Goal: Find contact information: Find contact information

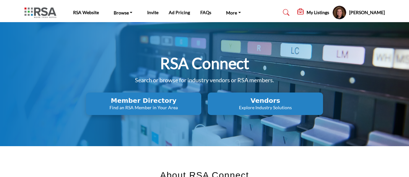
click at [167, 107] on p "Find an RSA Member in Your Area" at bounding box center [143, 108] width 111 height 6
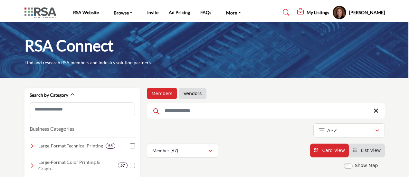
click at [201, 111] on input "Search Keyword" at bounding box center [266, 110] width 238 height 15
type input "******"
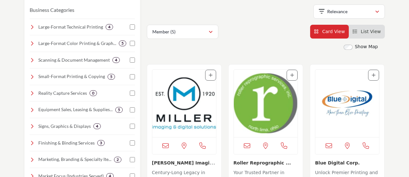
scroll to position [129, 0]
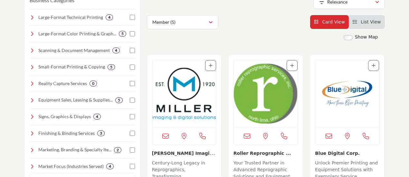
click at [187, 104] on img "Open Listing in new tab" at bounding box center [184, 94] width 64 height 68
click at [186, 104] on img "Open Listing in new tab" at bounding box center [184, 94] width 64 height 68
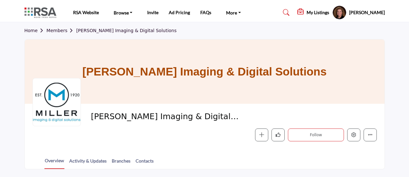
click at [55, 98] on div at bounding box center [56, 102] width 48 height 48
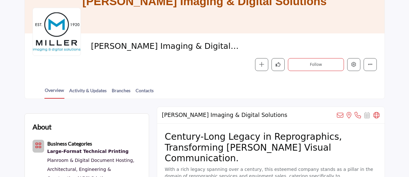
scroll to position [64, 0]
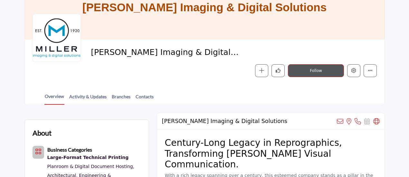
click at [299, 70] on button "Follow" at bounding box center [316, 70] width 56 height 13
click at [276, 71] on icon "Like" at bounding box center [277, 70] width 5 height 5
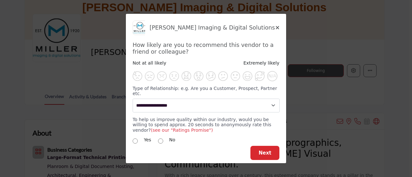
click at [279, 31] on div "[PERSON_NAME] Imaging & Digital Solutions How likely are you to recommend this …" at bounding box center [206, 83] width 160 height 138
click at [276, 30] on icon "Close" at bounding box center [277, 27] width 4 height 5
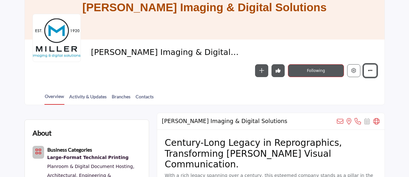
click at [369, 68] on icon "More details" at bounding box center [369, 70] width 5 height 5
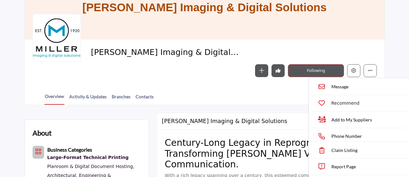
click at [228, 85] on div "Overview Activity & Updates Branches Contacts" at bounding box center [212, 95] width 343 height 20
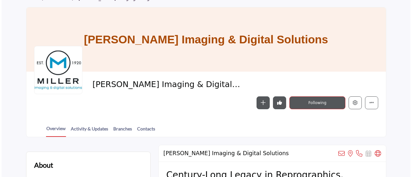
scroll to position [0, 0]
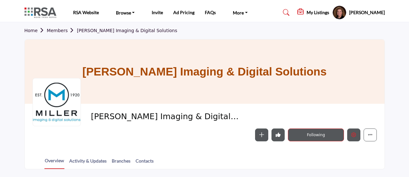
click at [353, 136] on icon "Edit company" at bounding box center [353, 135] width 5 height 5
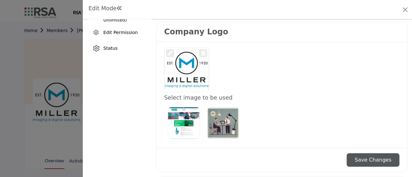
scroll to position [129, 0]
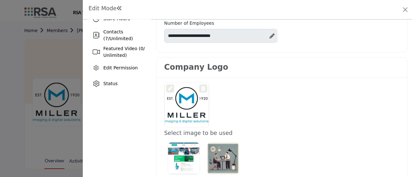
click at [185, 109] on div at bounding box center [186, 105] width 44 height 45
click at [171, 86] on icon at bounding box center [170, 88] width 5 height 5
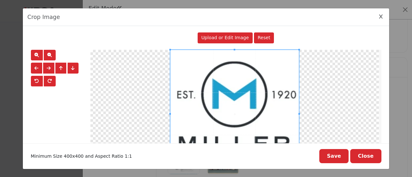
drag, startPoint x: 203, startPoint y: 112, endPoint x: 377, endPoint y: 18, distance: 197.4
click at [375, 19] on div "Crop Image" at bounding box center [206, 17] width 366 height 18
click at [380, 18] on icon "Close Image Upload Modal" at bounding box center [381, 16] width 4 height 5
